Goal: Task Accomplishment & Management: Manage account settings

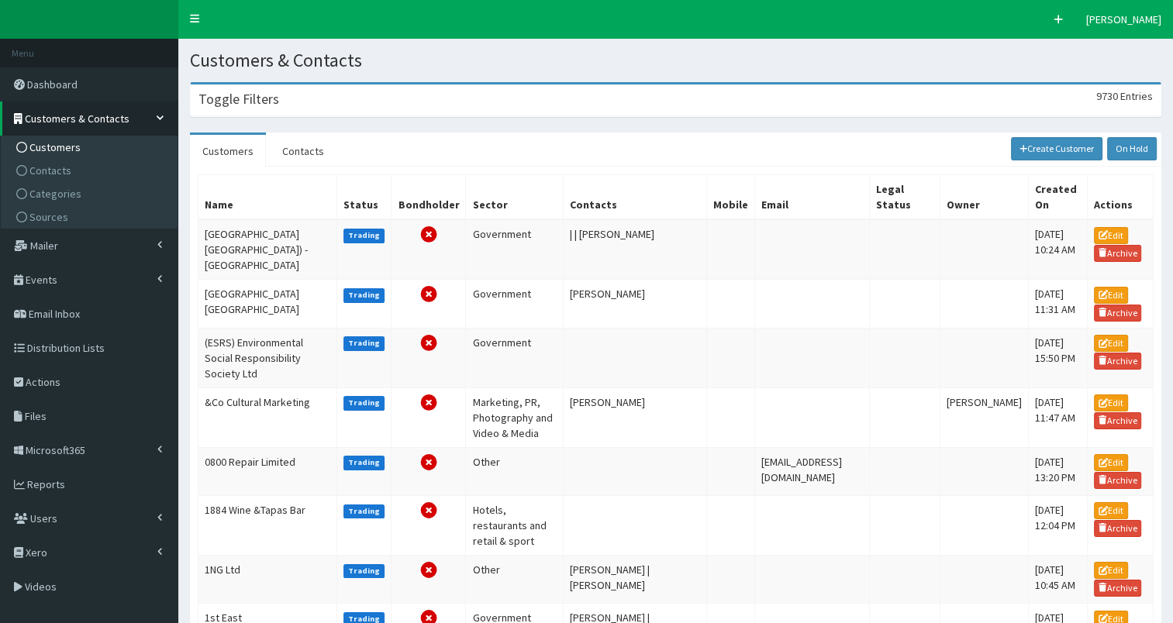
click at [334, 97] on div "Toggle Filters 9730 Entries" at bounding box center [675, 100] width 969 height 32
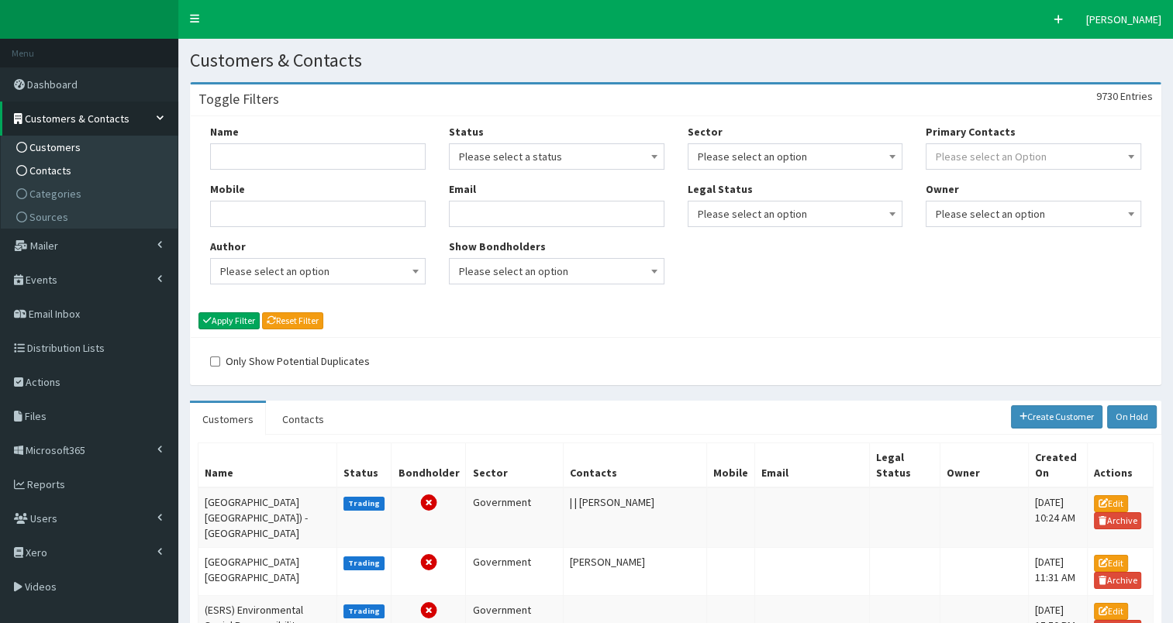
click at [36, 170] on span "Contacts" at bounding box center [50, 171] width 42 height 14
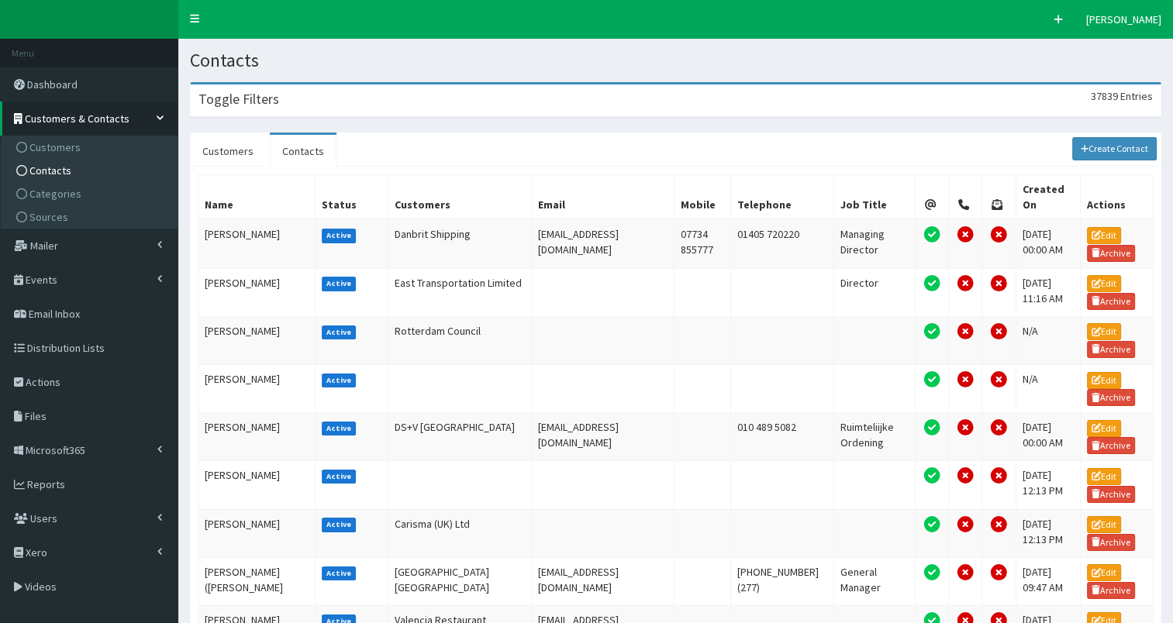
click at [363, 96] on div "Toggle Filters 37839 Entries" at bounding box center [675, 100] width 969 height 32
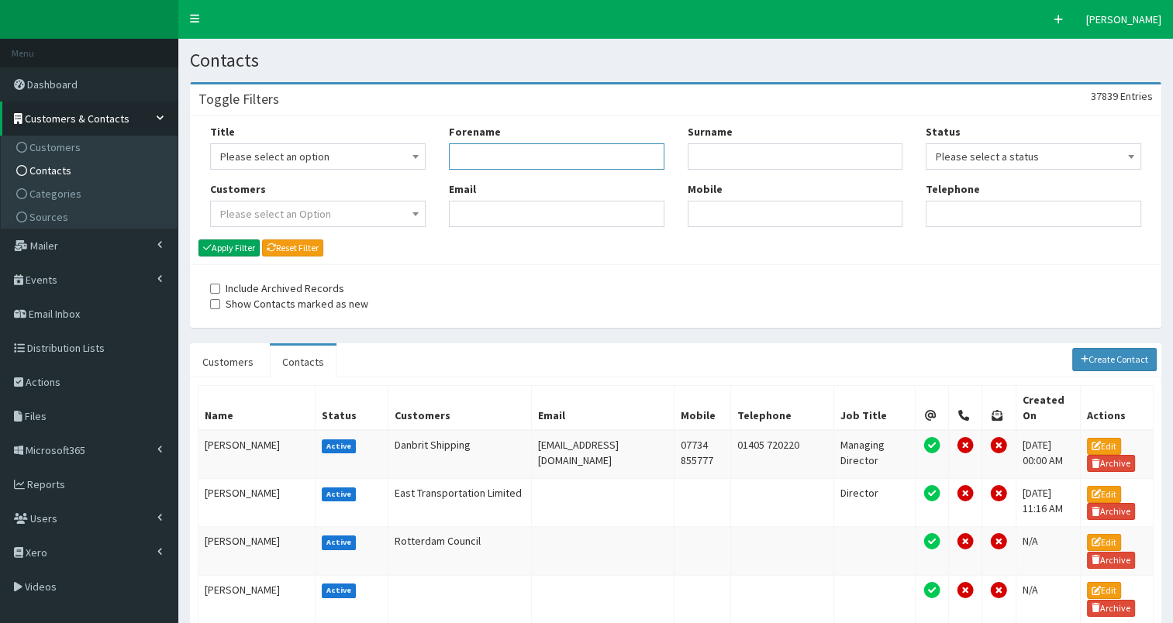
click at [505, 159] on input "Forename" at bounding box center [556, 156] width 215 height 26
type input "monika"
click at [224, 247] on button "Apply Filter" at bounding box center [228, 247] width 61 height 17
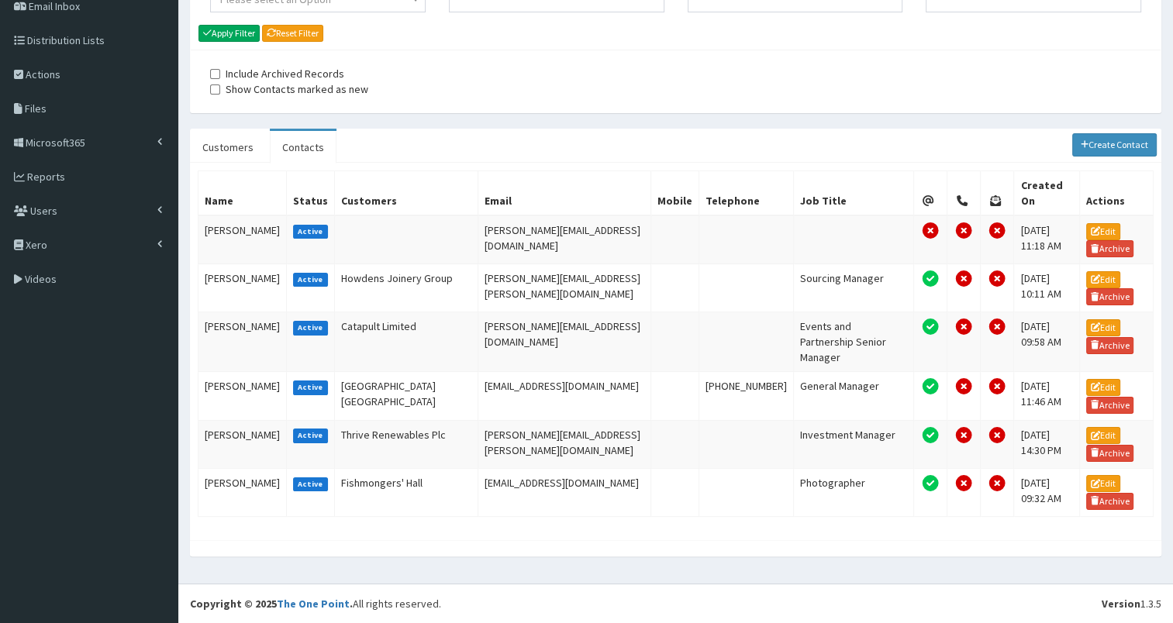
scroll to position [240, 0]
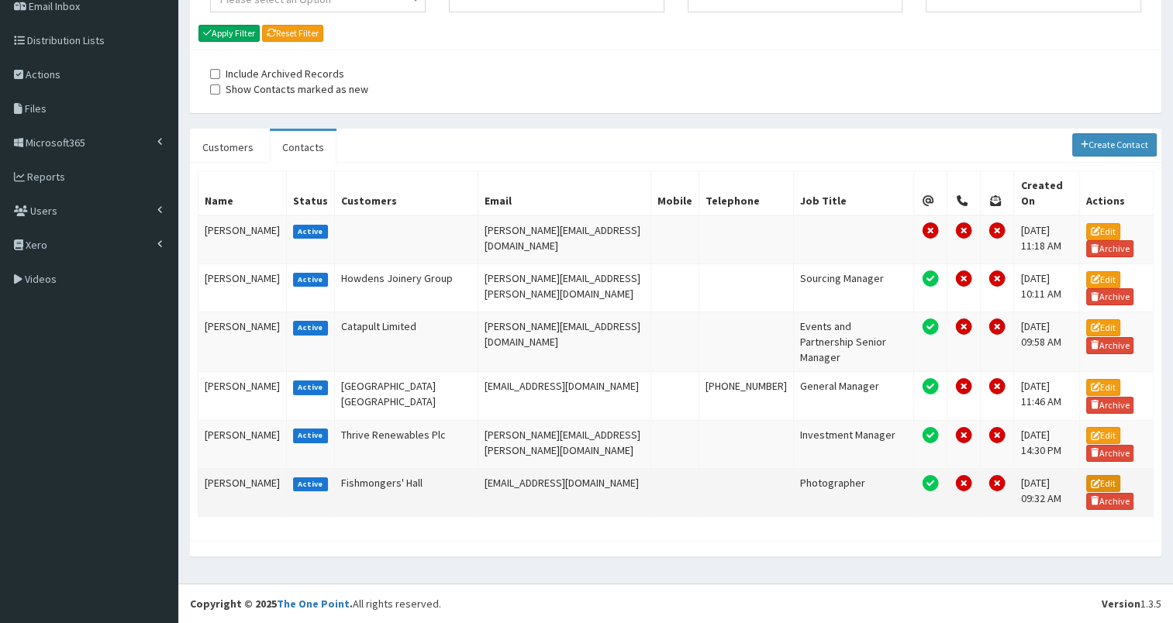
click at [1110, 481] on link "Edit" at bounding box center [1103, 483] width 34 height 17
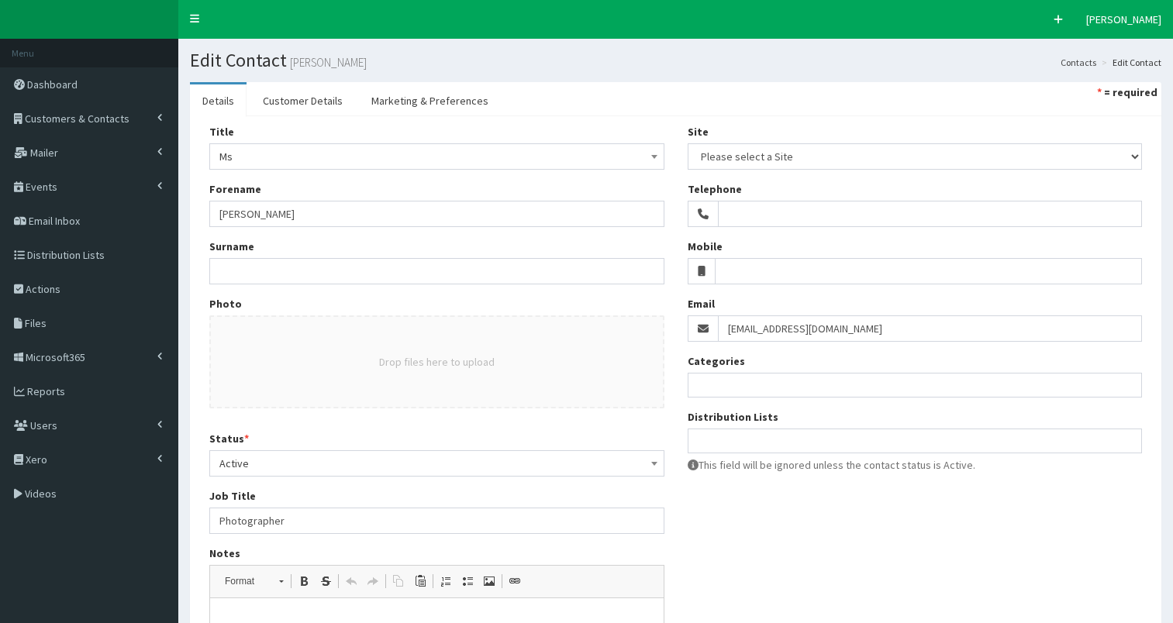
select select
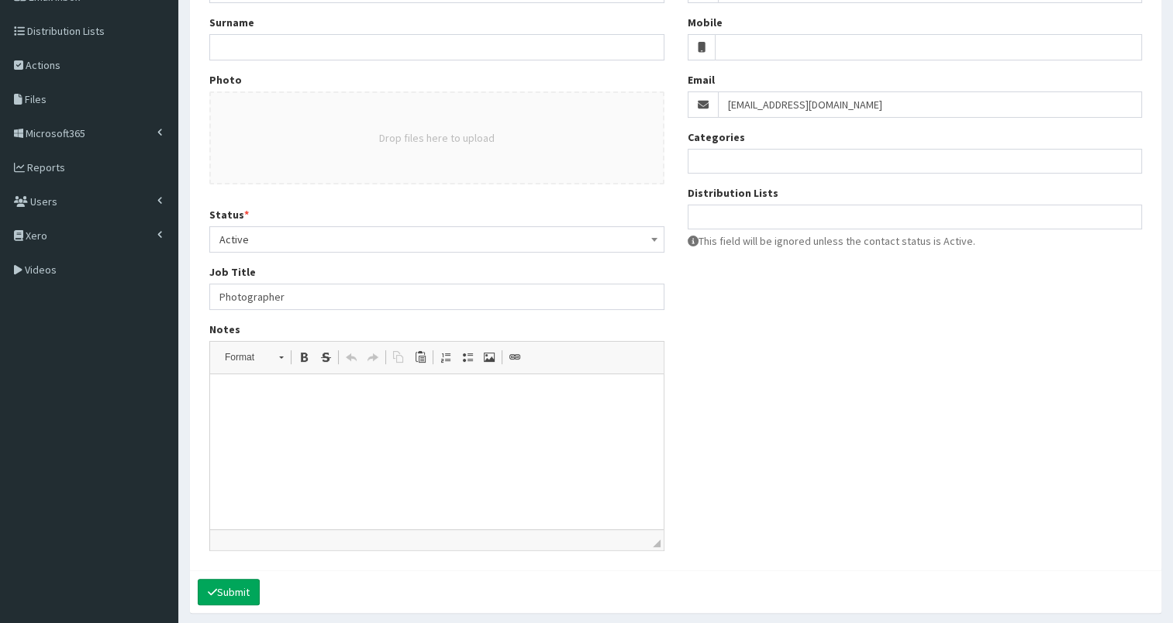
scroll to position [226, 0]
click at [379, 420] on html at bounding box center [436, 396] width 453 height 47
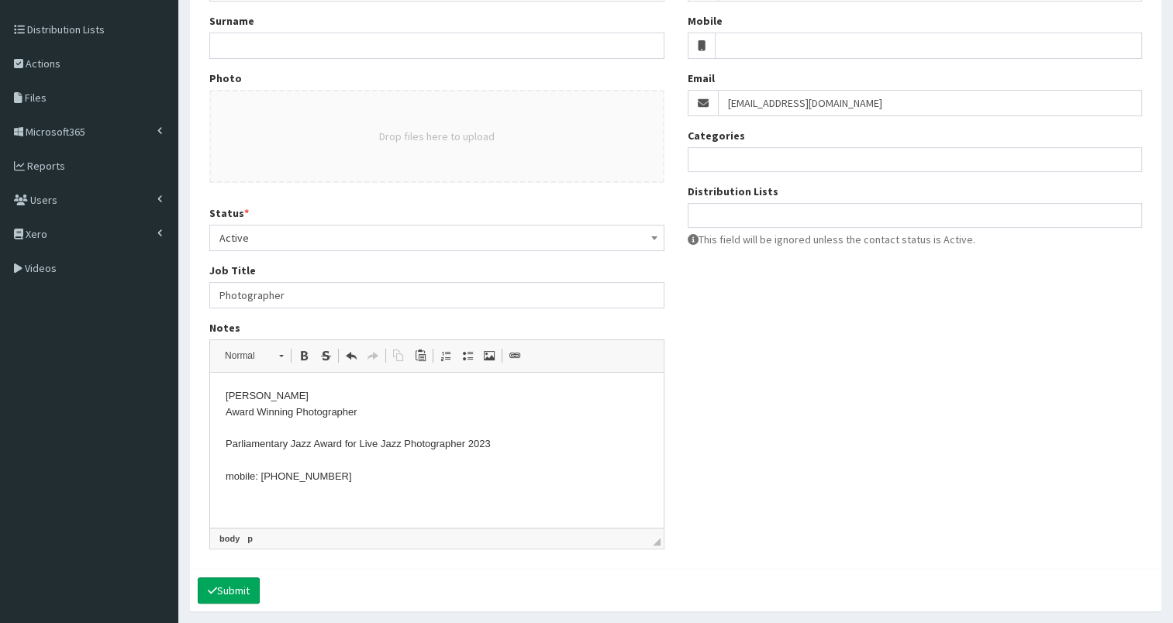
drag, startPoint x: 273, startPoint y: 396, endPoint x: 369, endPoint y: 401, distance: 96.2
click at [369, 401] on p "Monika S. Jakubowska Award Winning Photographer Parliamentary Jazz Award for Li…" at bounding box center [437, 436] width 422 height 97
copy p "Jakubowska"
click at [306, 46] on input "Surname" at bounding box center [436, 46] width 455 height 26
type input "Jakubowska"
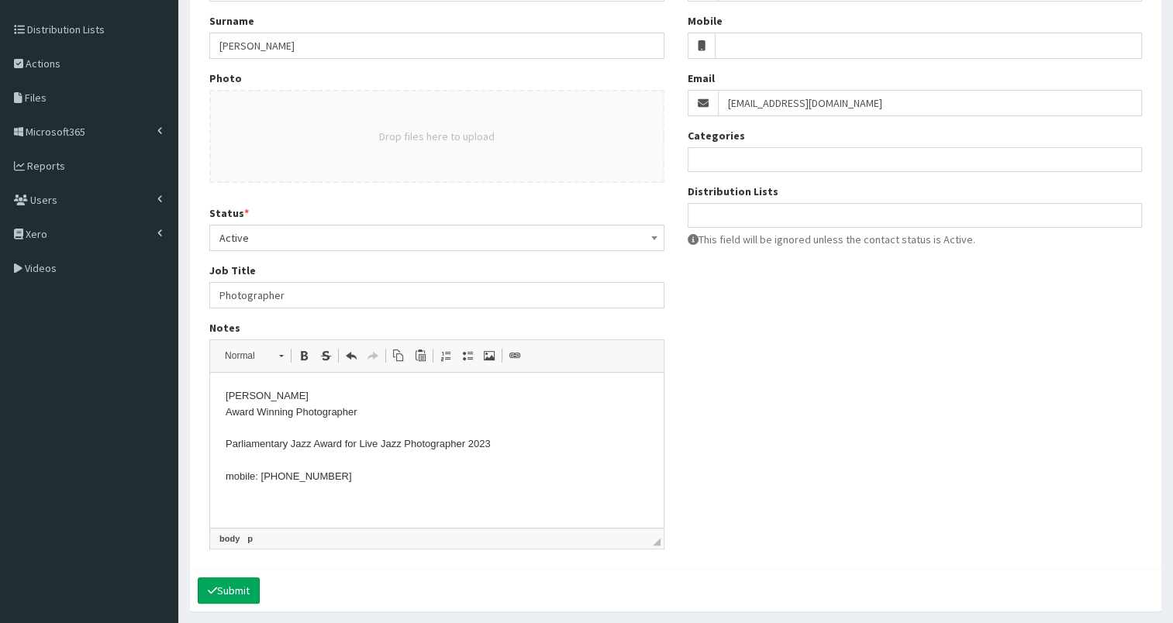
drag, startPoint x: 277, startPoint y: 476, endPoint x: 419, endPoint y: 469, distance: 142.0
click at [419, 469] on p "Monika S. Jakubowska Award Winning Photographer Parliamentary Jazz Award for Li…" at bounding box center [437, 436] width 422 height 97
copy p "(0)7415 878926"
click at [725, 50] on input "Mobile" at bounding box center [928, 46] width 427 height 26
paste input "(0)7415 878926"
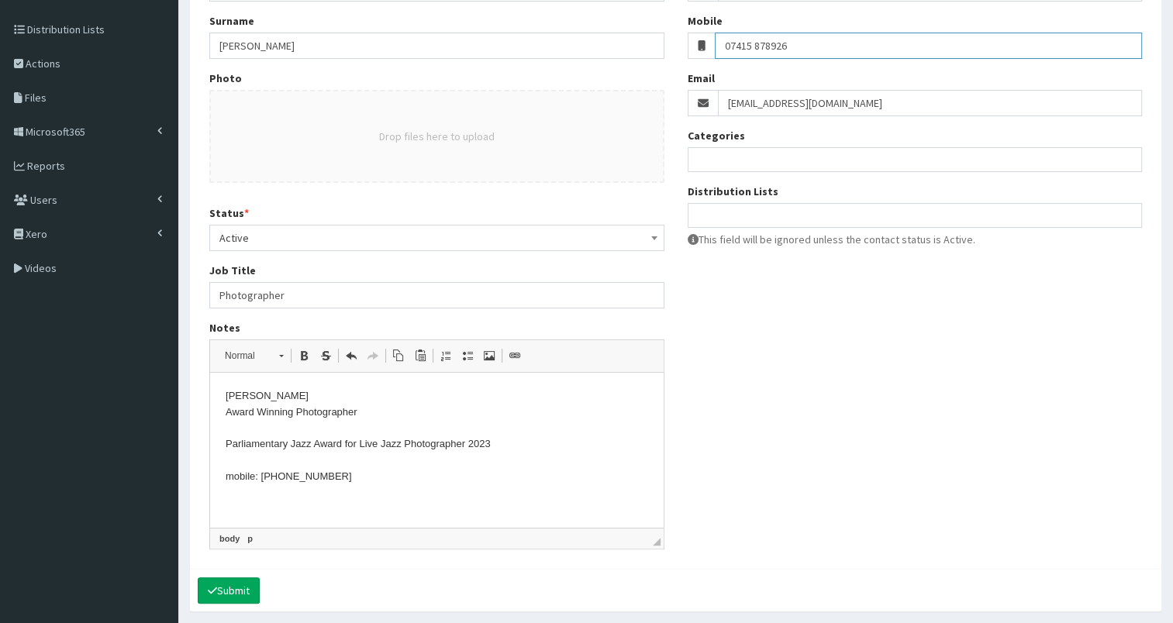
type input "07415 878926"
click at [295, 477] on p "Monika S. Jakubowska Award Winning Photographer Parliamentary Jazz Award for Li…" at bounding box center [437, 436] width 422 height 97
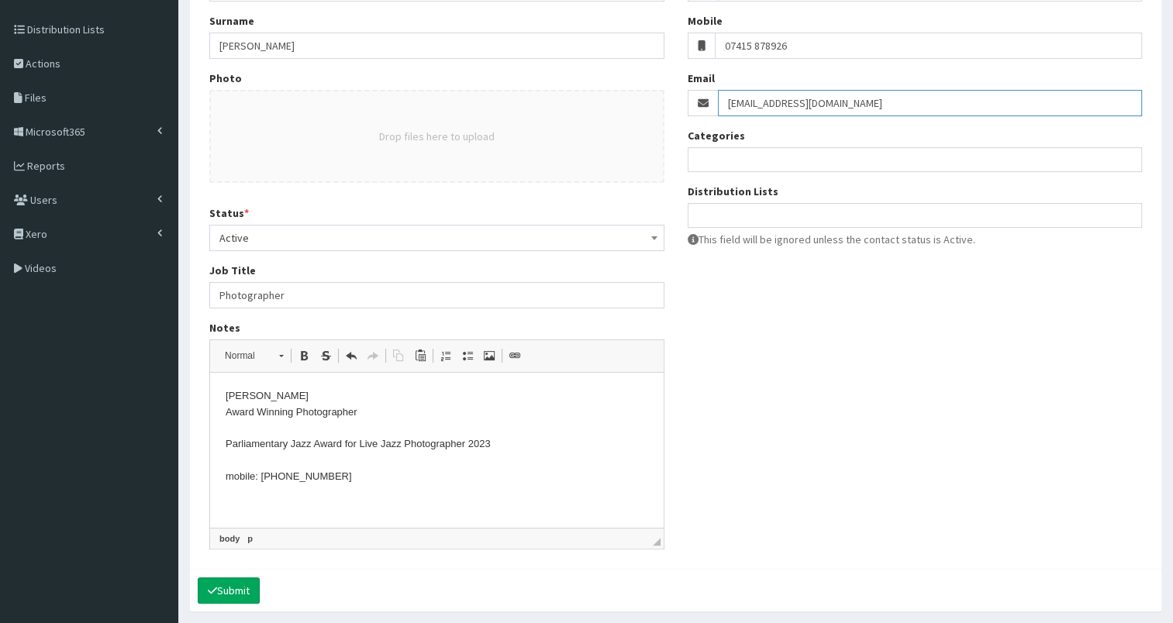
drag, startPoint x: 725, startPoint y: 99, endPoint x: 887, endPoint y: 82, distance: 162.9
click at [887, 82] on div "Email photosmsj@gmail.com" at bounding box center [914, 94] width 455 height 46
click at [258, 425] on p "Monika S. Jakubowska Award Winning Photographer Parliamentary Jazz Award for Li…" at bounding box center [437, 436] width 422 height 97
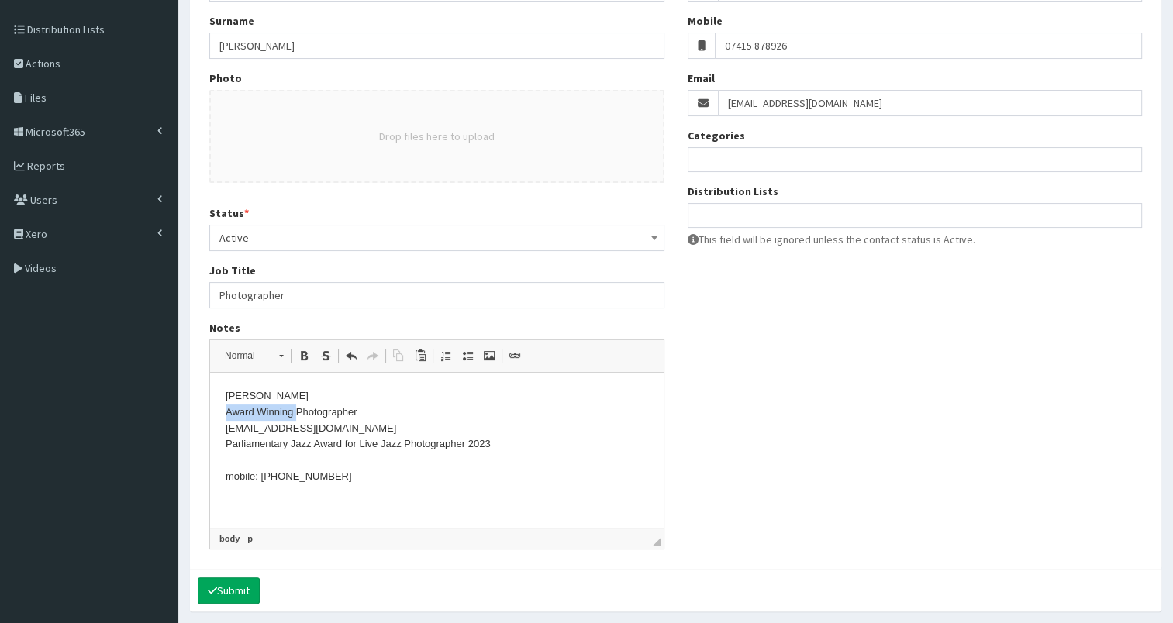
drag, startPoint x: 226, startPoint y: 412, endPoint x: 297, endPoint y: 410, distance: 70.5
click at [297, 410] on p "Monika S. Jakubowska Award Winning Photographer photosmsj@gmail.com Parliamenta…" at bounding box center [437, 436] width 422 height 97
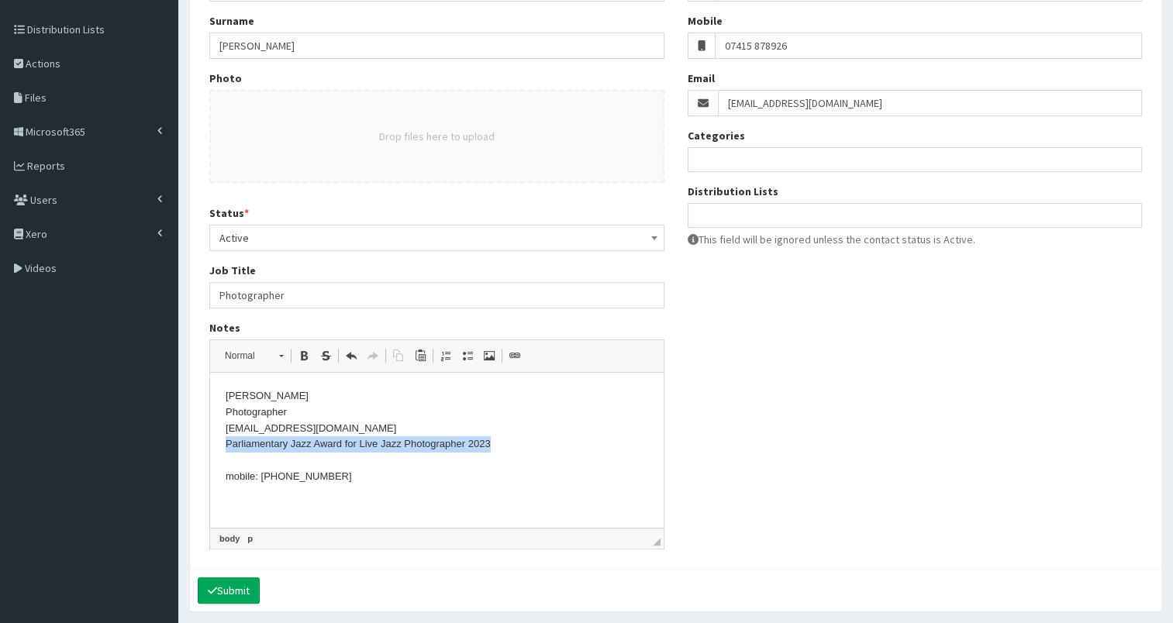
drag, startPoint x: 225, startPoint y: 443, endPoint x: 495, endPoint y: 440, distance: 270.5
click at [495, 440] on p "Monika S. Jakubowska Photographer photosmsj@gmail.com Parliamentary Jazz Award …" at bounding box center [437, 436] width 422 height 97
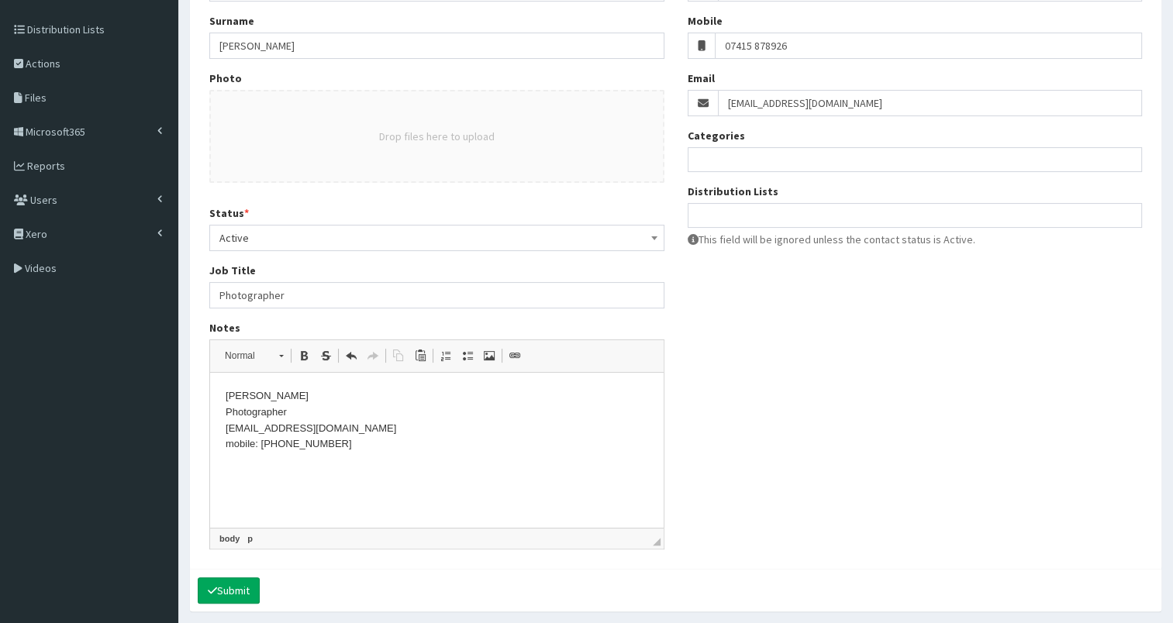
drag, startPoint x: 227, startPoint y: 393, endPoint x: 382, endPoint y: 454, distance: 166.6
click at [382, 454] on html "Monika S. Jakubowska Photographer photosmsj@gmail.com mobile: +44(0)7415 878926" at bounding box center [436, 420] width 453 height 95
copy p "Monika S. Jakubowska Photographer photosmsj@gmail.com mobile: +44(0)7415 878926"
click at [227, 583] on button "Submit" at bounding box center [229, 590] width 62 height 26
